Goal: Task Accomplishment & Management: Complete application form

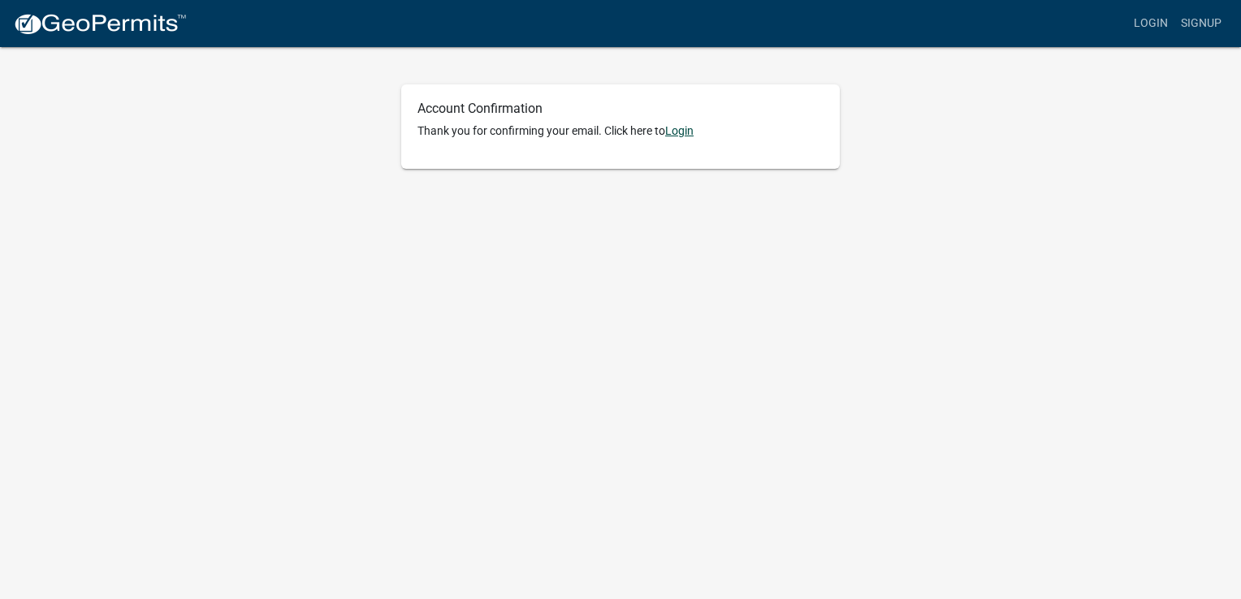
click at [693, 132] on link "Login" at bounding box center [679, 130] width 28 height 13
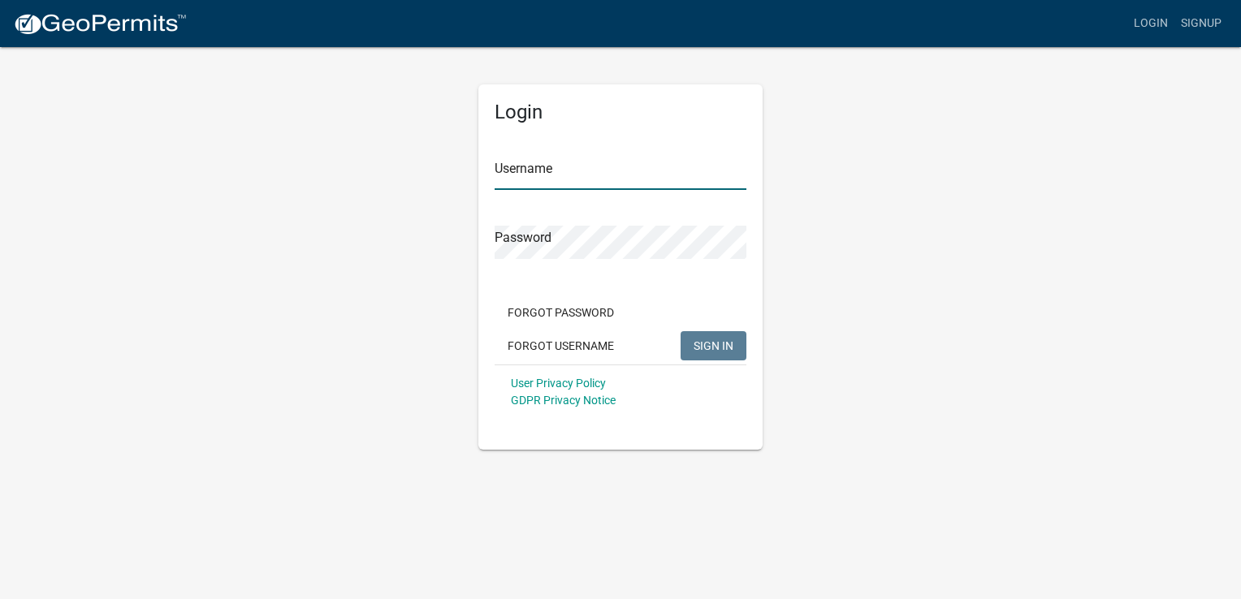
click at [647, 188] on input "Username" at bounding box center [621, 173] width 252 height 33
type input "d"
type input "DarrenKeranen"
click at [718, 337] on button "SIGN IN" at bounding box center [713, 345] width 66 height 29
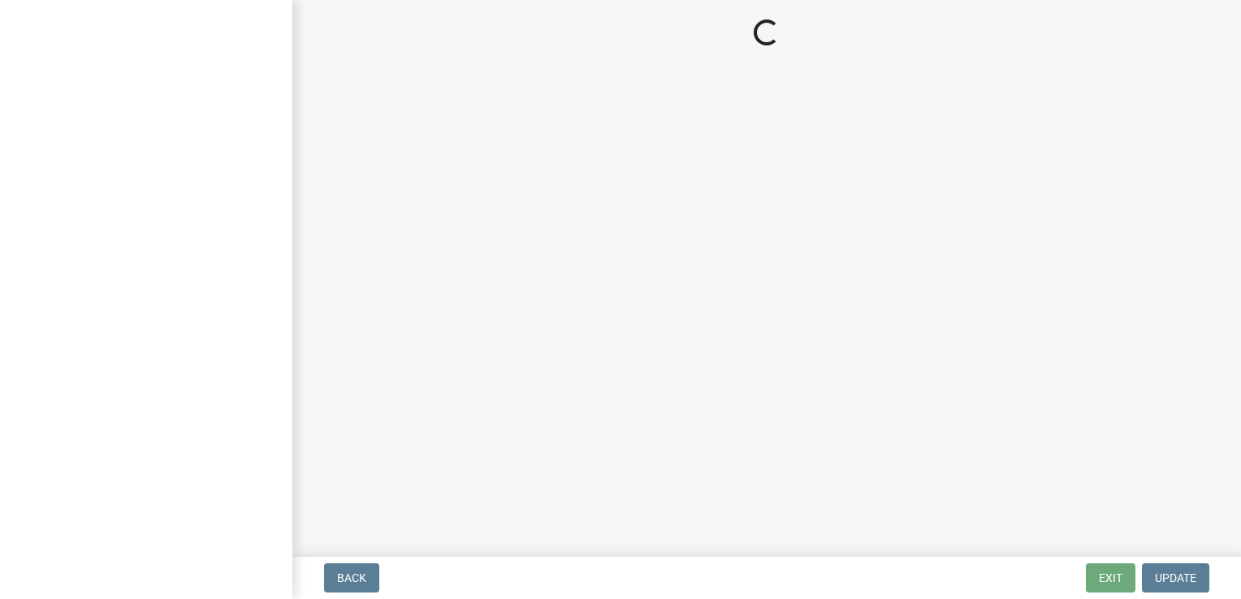
select select "Mn"
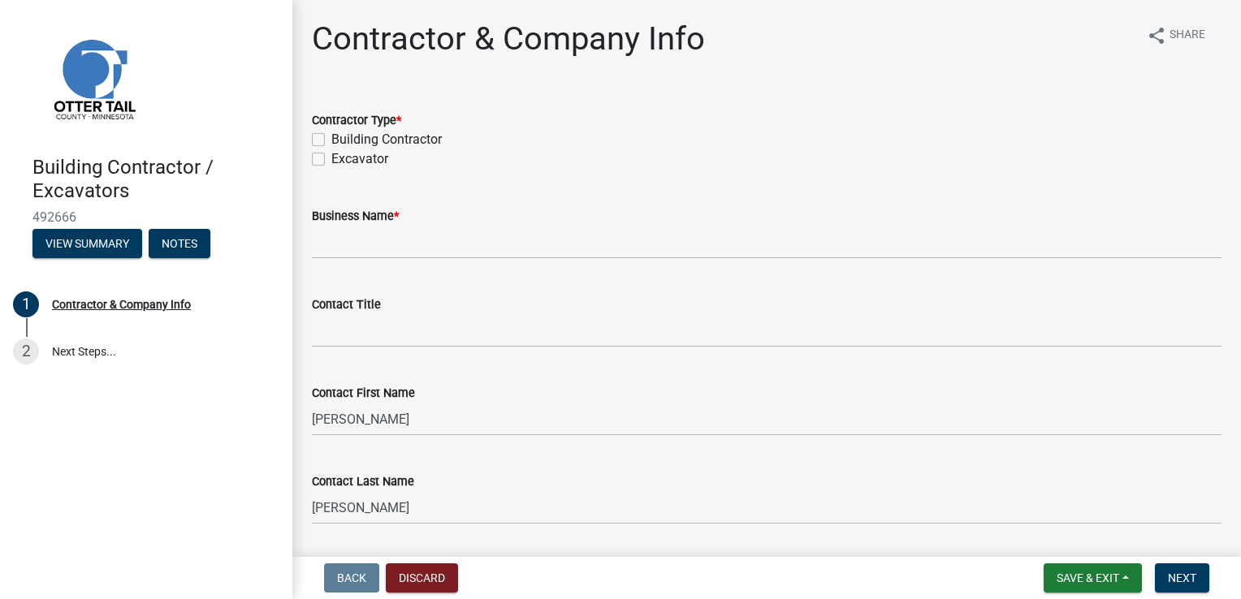
click at [331, 158] on label "Excavator" at bounding box center [359, 158] width 57 height 19
click at [331, 158] on input "Excavator" at bounding box center [336, 154] width 11 height 11
checkbox input "true"
checkbox input "false"
checkbox input "true"
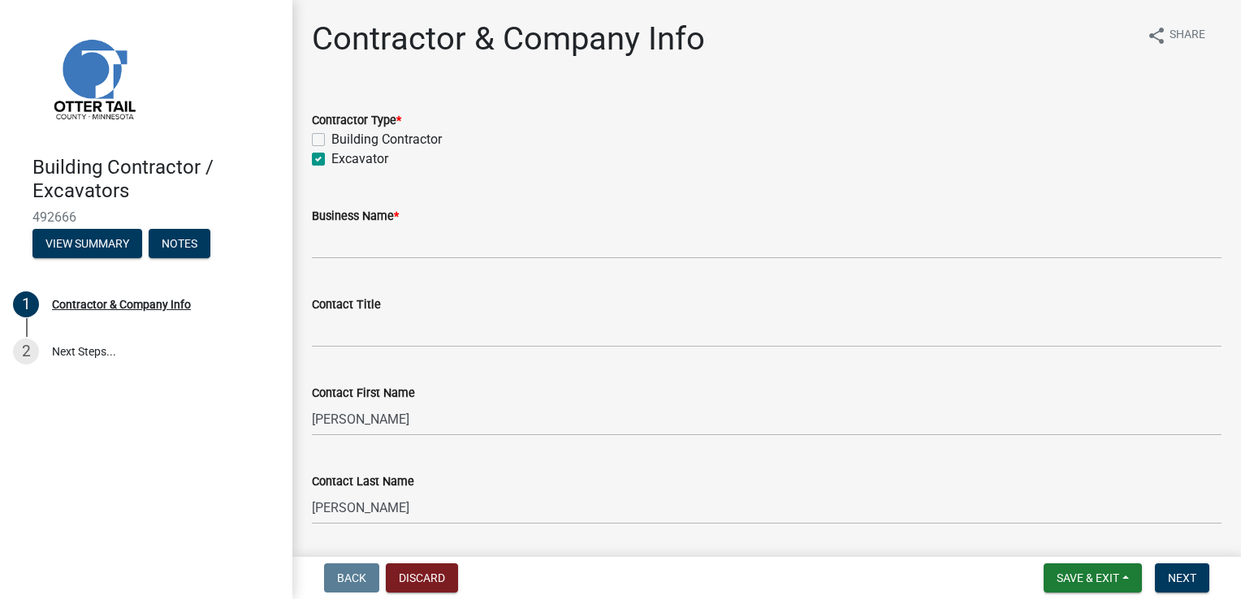
click at [423, 223] on div "Business Name *" at bounding box center [766, 215] width 909 height 19
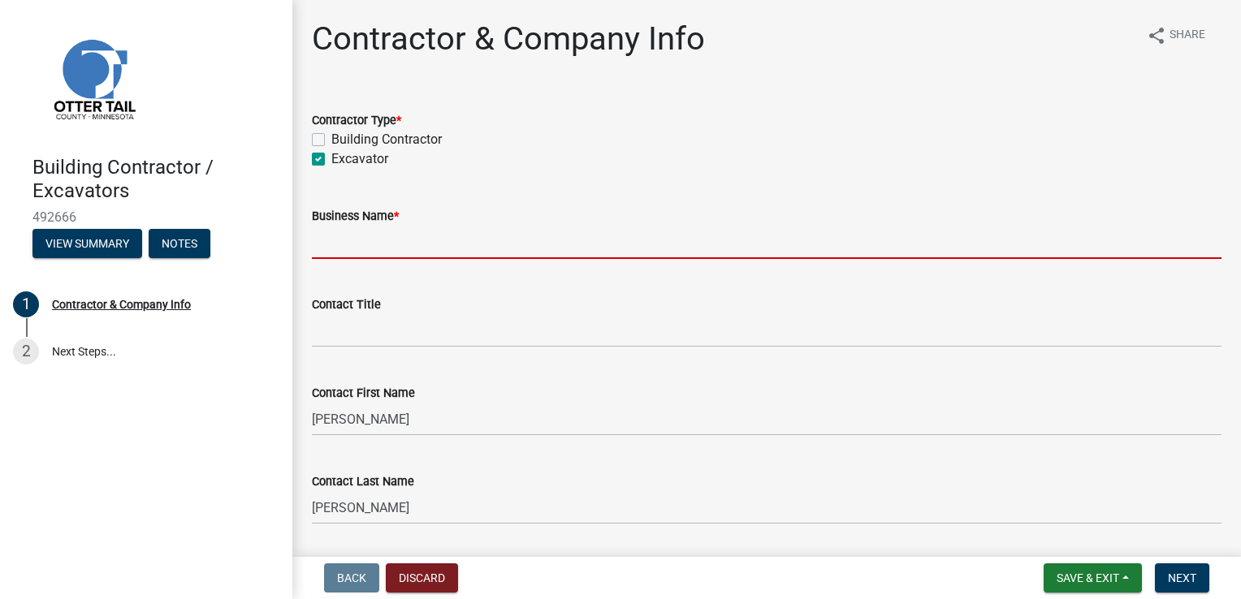
click at [401, 242] on input "Business Name *" at bounding box center [766, 242] width 909 height 33
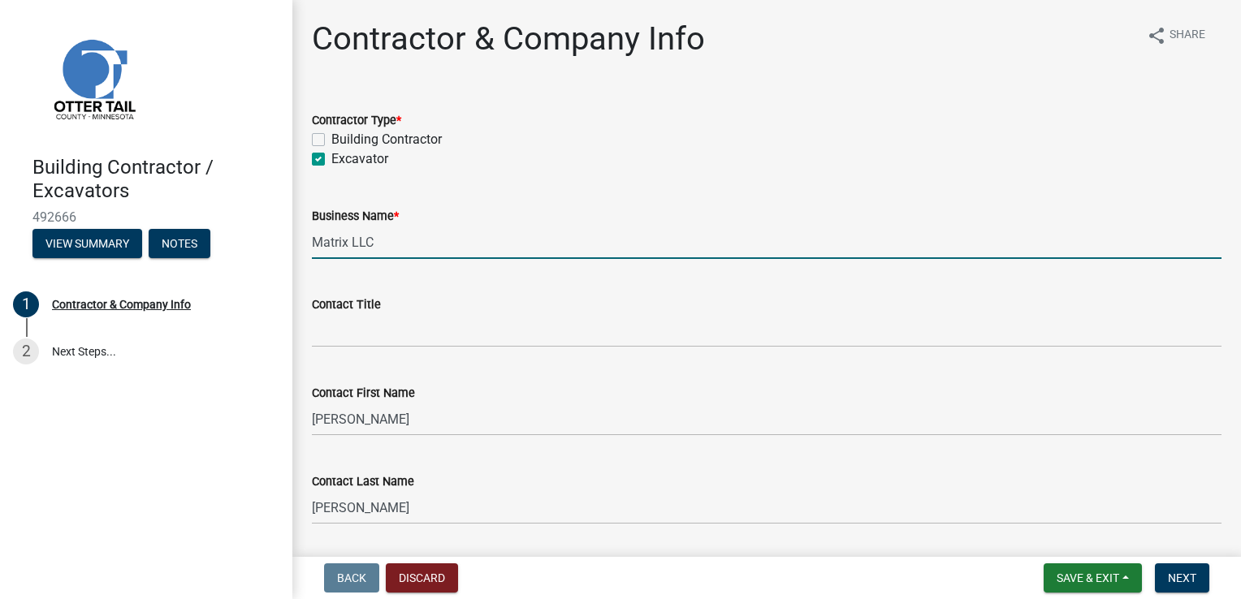
type input "Matrix LLC"
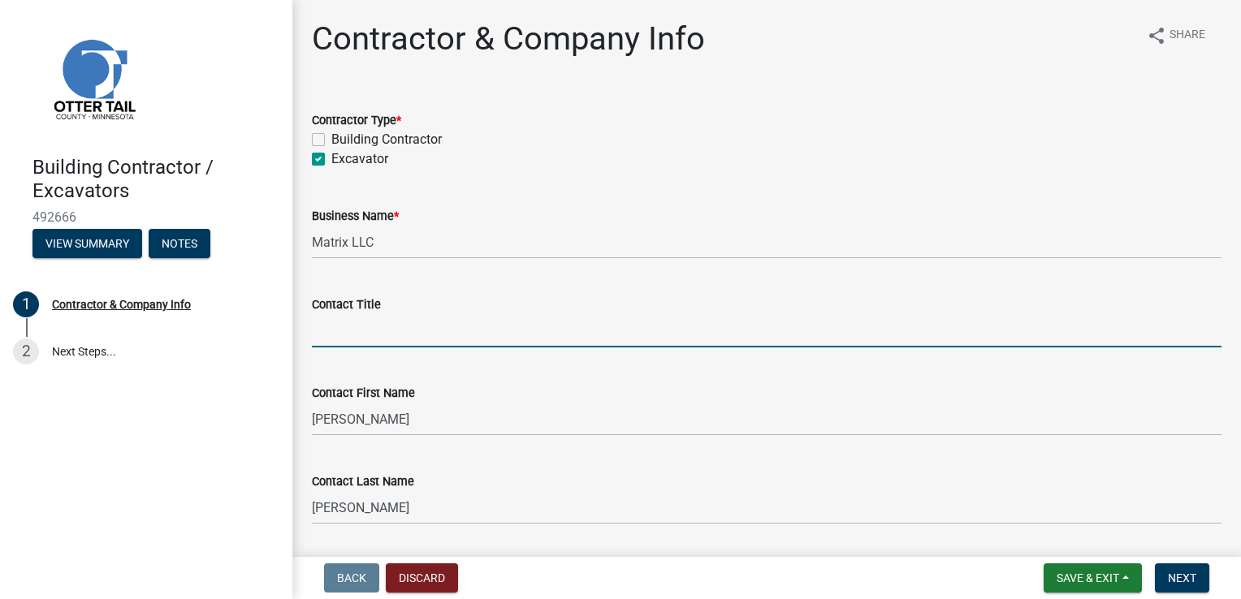
click at [395, 331] on input "Contact Title" at bounding box center [766, 330] width 909 height 33
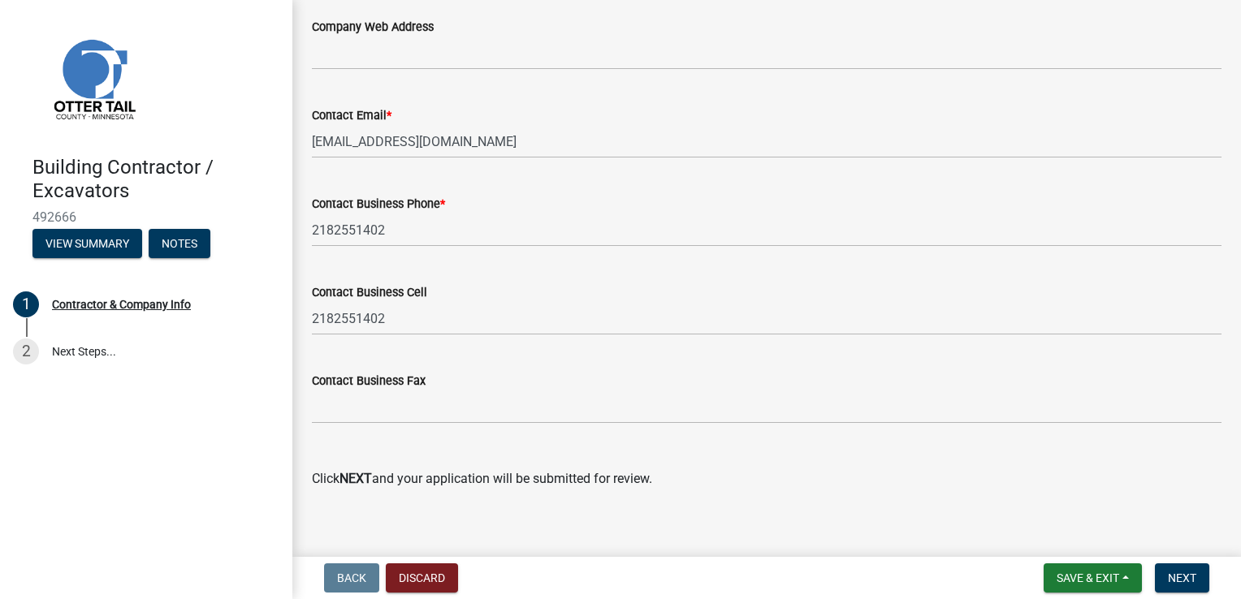
scroll to position [1021, 0]
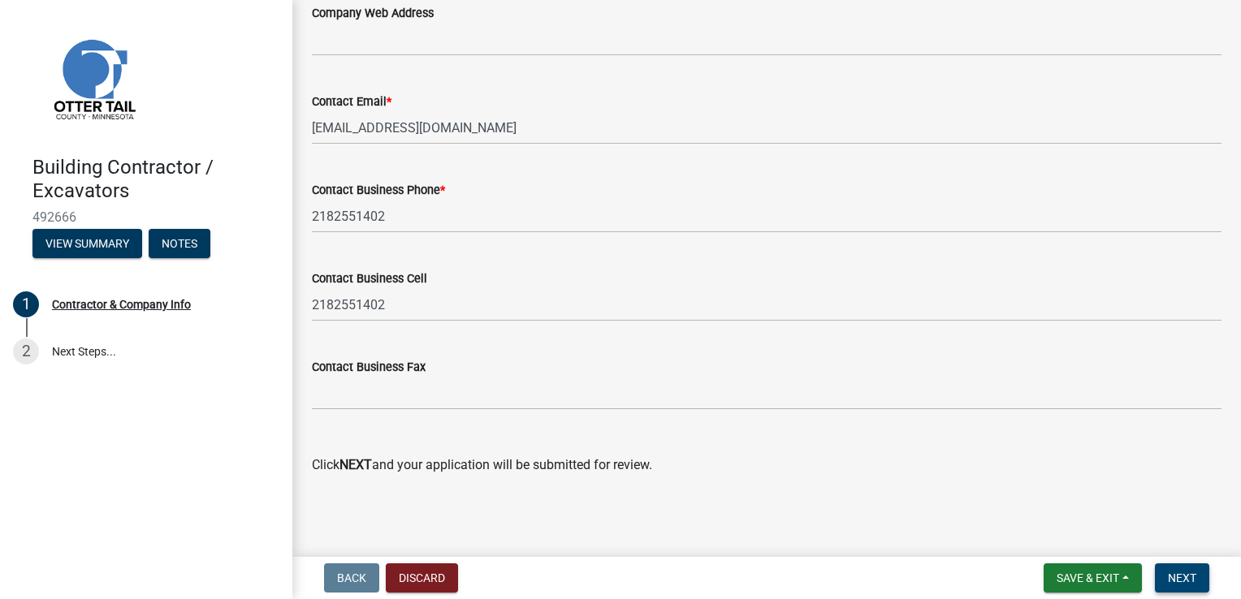
type input "Owner"
click at [1175, 575] on span "Next" at bounding box center [1182, 578] width 28 height 13
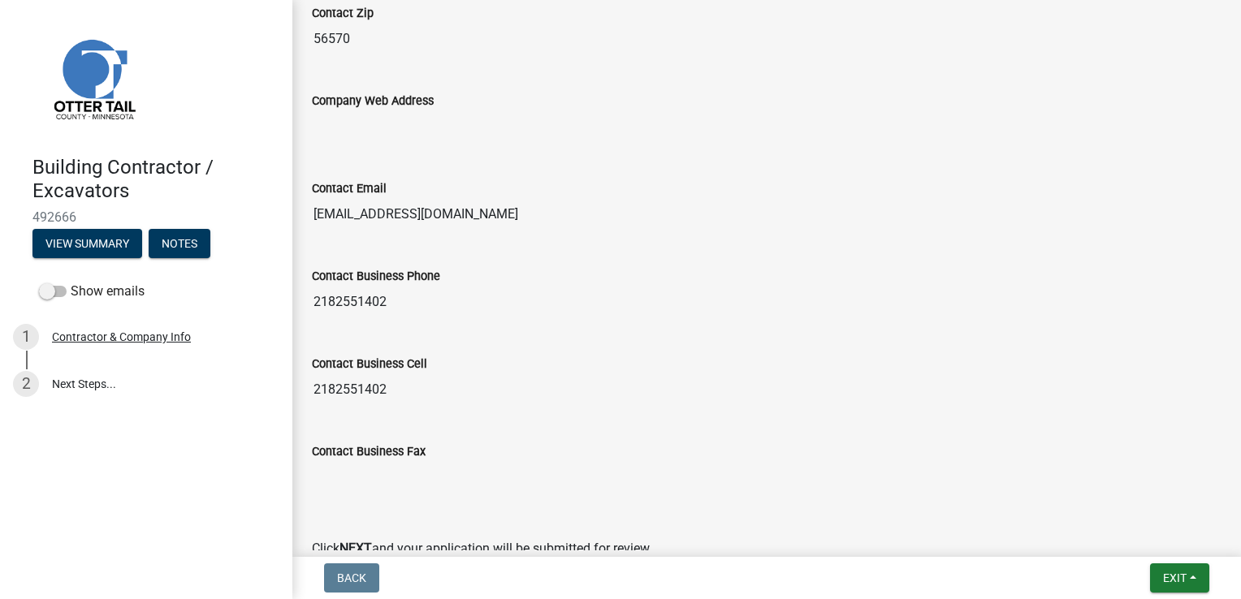
scroll to position [1007, 0]
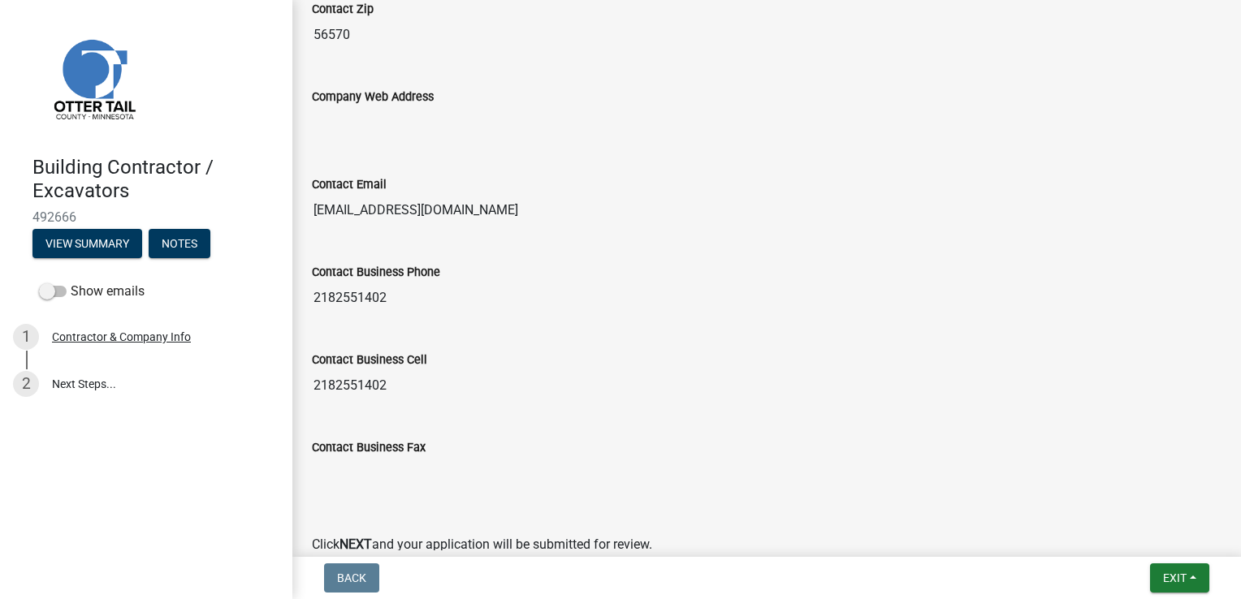
click at [1134, 328] on div "Contact Business Cell [PHONE_NUMBER]" at bounding box center [766, 364] width 909 height 75
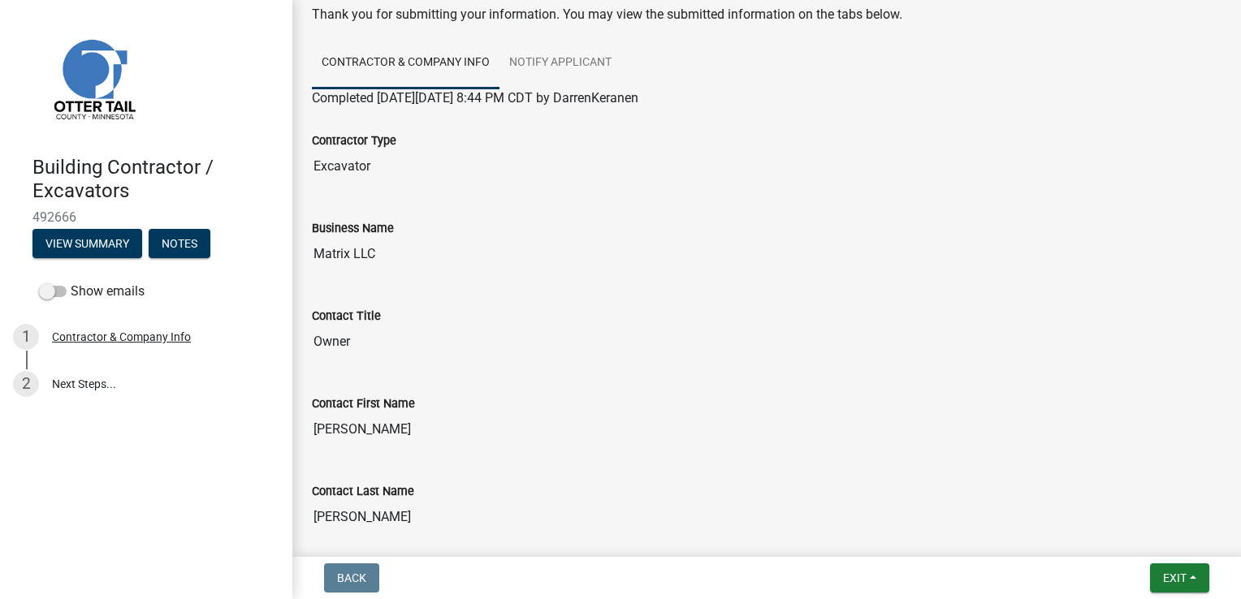
scroll to position [0, 0]
